Goal: Book appointment/travel/reservation

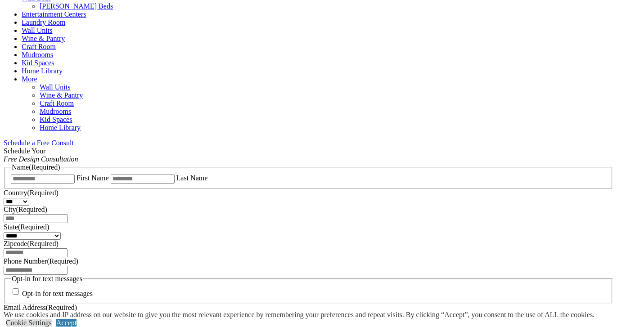
scroll to position [467, 0]
click at [74, 138] on span "Schedule a Free Consult (opens a dropdown menu)" at bounding box center [74, 142] width 0 height 8
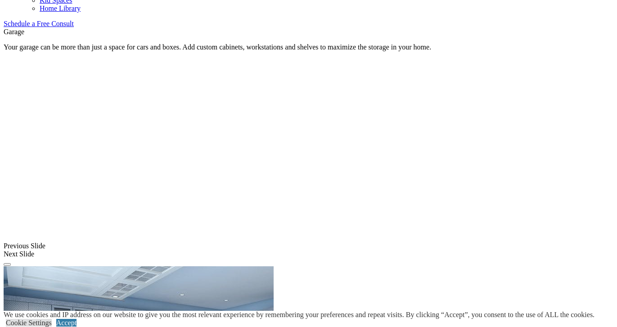
scroll to position [582, 0]
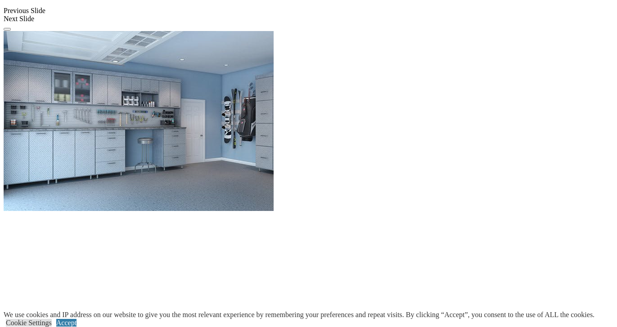
scroll to position [830, 0]
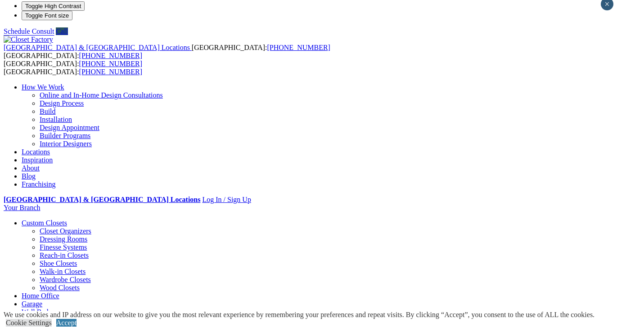
scroll to position [0, 0]
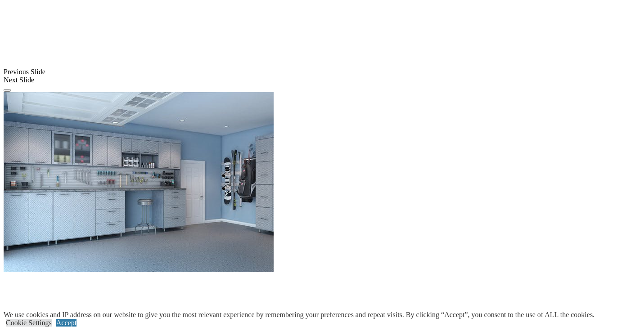
scroll to position [778, 0]
